Goal: Task Accomplishment & Management: Manage account settings

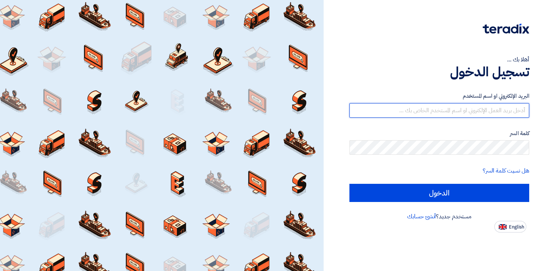
click at [432, 114] on input "text" at bounding box center [440, 110] width 180 height 15
type input "[EMAIL_ADDRESS][DOMAIN_NAME]"
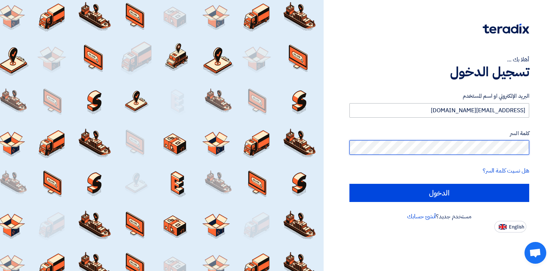
click at [350, 184] on input "الدخول" at bounding box center [440, 193] width 180 height 18
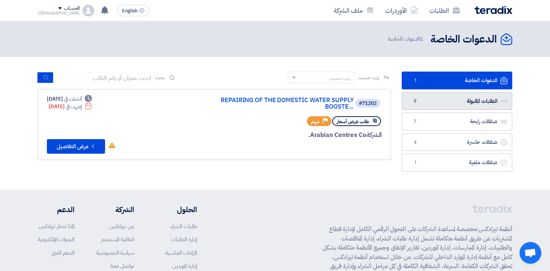
click at [469, 102] on link "الطلبات المقبولة الطلبات المقبولة 9" at bounding box center [457, 101] width 110 height 18
